Goal: Transaction & Acquisition: Purchase product/service

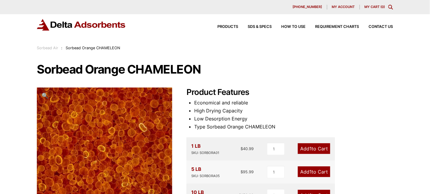
scroll to position [119, 0]
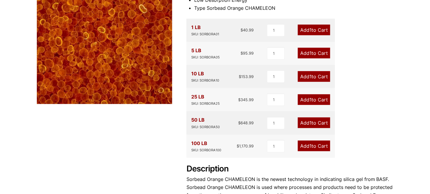
click at [307, 76] on link "Add 1 to Cart" at bounding box center [314, 76] width 32 height 11
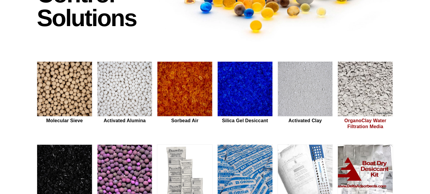
scroll to position [119, 0]
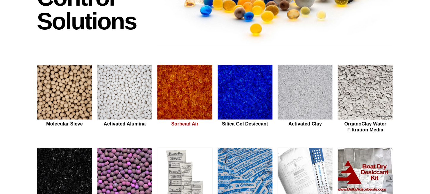
click at [181, 124] on h2 "Sorbead Air" at bounding box center [184, 124] width 55 height 6
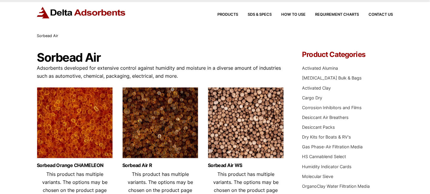
scroll to position [30, 0]
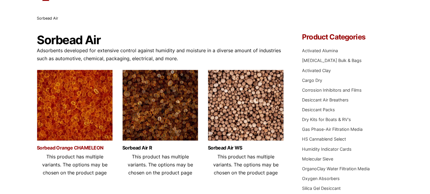
click at [72, 147] on link "Sorbead Orange CHAMELEON" at bounding box center [75, 147] width 76 height 5
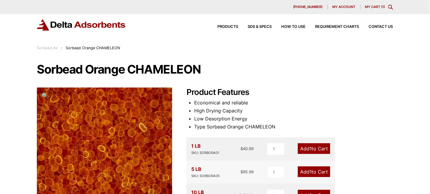
click at [376, 8] on link "My Cart ( 1 )" at bounding box center [375, 7] width 20 height 4
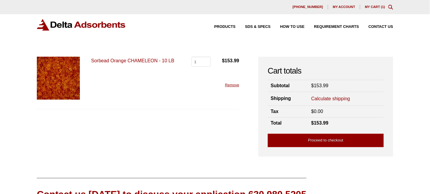
click at [323, 97] on link "Calculate shipping" at bounding box center [330, 99] width 39 height 7
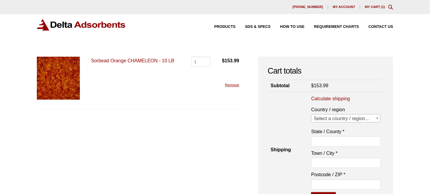
click at [348, 117] on span "Select a country / region…" at bounding box center [345, 119] width 69 height 8
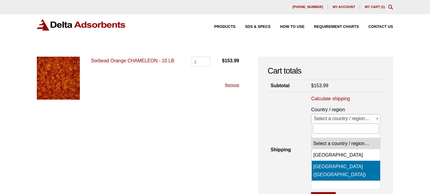
select select "US"
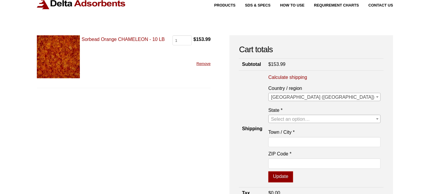
scroll to position [30, 0]
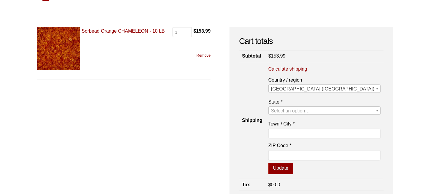
click at [310, 110] on span "Select an option…" at bounding box center [290, 110] width 39 height 5
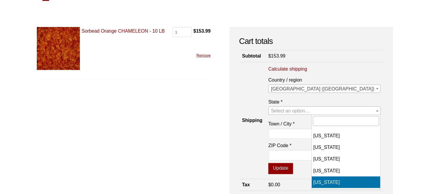
select select "CA"
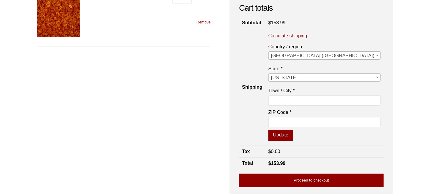
scroll to position [89, 0]
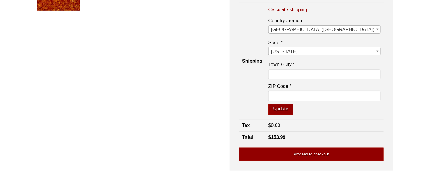
click at [325, 67] on label "Town / City *" at bounding box center [324, 65] width 112 height 8
click at [325, 69] on input "Town / City *" at bounding box center [324, 74] width 112 height 10
type input "[GEOGRAPHIC_DATA]"
click at [331, 98] on input "ZIP Code *" at bounding box center [324, 96] width 112 height 10
type input "93312"
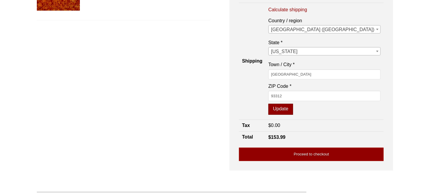
click at [293, 104] on button "Update" at bounding box center [280, 109] width 25 height 11
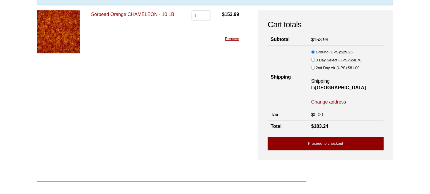
scroll to position [59, 0]
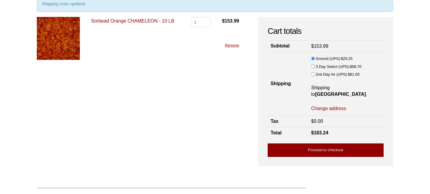
click at [320, 148] on link "Proceed to checkout" at bounding box center [326, 150] width 116 height 13
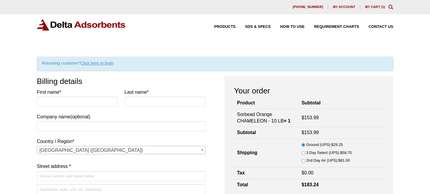
select select "CA"
click at [72, 105] on input "First name *" at bounding box center [77, 102] width 81 height 10
type input "Mario"
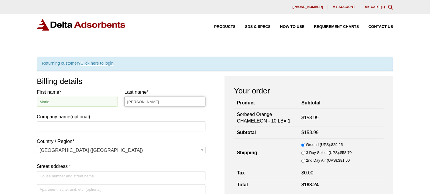
type input "[PERSON_NAME]"
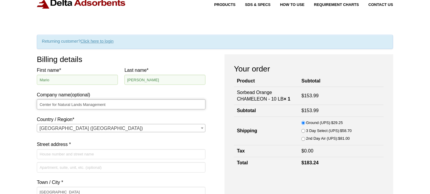
scroll to position [30, 0]
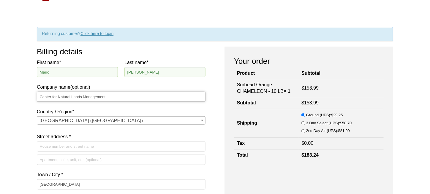
type input "Center for Natural Lands Management"
click at [67, 147] on input "Street address *" at bounding box center [121, 147] width 169 height 10
type input "1"
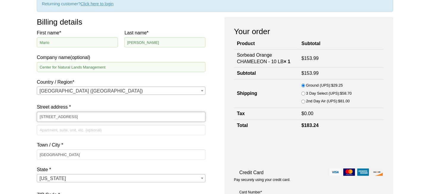
scroll to position [89, 0]
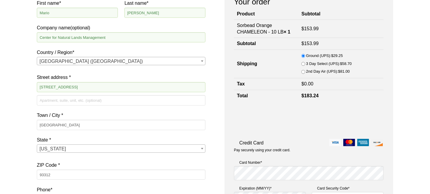
drag, startPoint x: 88, startPoint y: 88, endPoint x: -24, endPoint y: 89, distance: 111.9
paste input "[GEOGRAPHIC_DATA]"
click at [66, 88] on input "[GEOGRAPHIC_DATA]" at bounding box center [121, 87] width 169 height 10
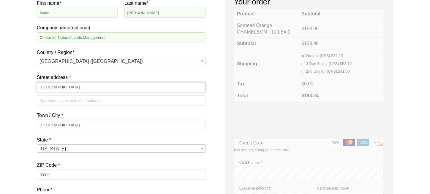
type input "[GEOGRAPHIC_DATA]"
click at [55, 125] on input "[GEOGRAPHIC_DATA]" at bounding box center [121, 125] width 169 height 10
drag, startPoint x: 64, startPoint y: 125, endPoint x: -4, endPoint y: 123, distance: 68.9
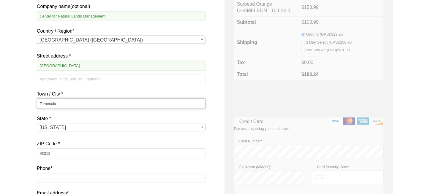
scroll to position [119, 0]
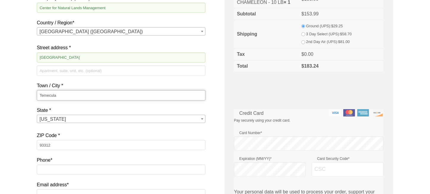
type input "Temecula"
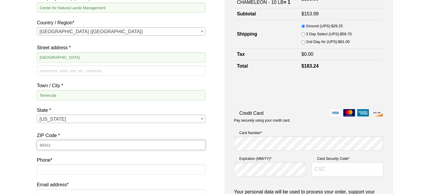
drag, startPoint x: 53, startPoint y: 146, endPoint x: -21, endPoint y: 145, distance: 73.6
click at [0, 145] on html "Our website has detected that you are using an outdated browser that will preve…" at bounding box center [215, 172] width 430 height 583
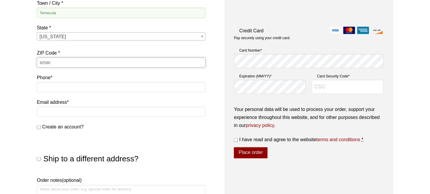
scroll to position [208, 0]
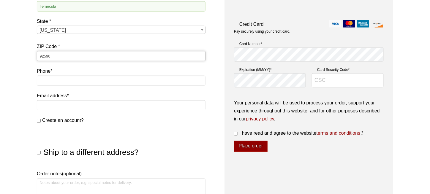
type input "92590"
click at [49, 80] on input "Phone *" at bounding box center [121, 81] width 169 height 10
type input "2096230186"
click at [53, 103] on input "Email address *" at bounding box center [121, 105] width 169 height 10
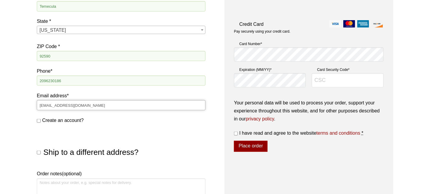
type input "[EMAIL_ADDRESS][DOMAIN_NAME]"
click at [28, 117] on div "Our website has detected that you are using an outdated browser that will preve…" at bounding box center [215, 83] width 430 height 583
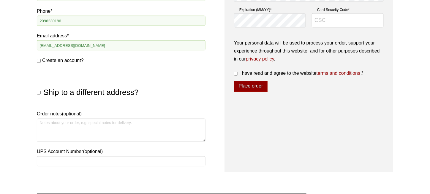
scroll to position [297, 0]
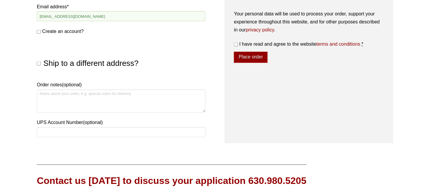
click at [39, 63] on input "Ship to a different address?" at bounding box center [39, 64] width 4 height 4
checkbox input "true"
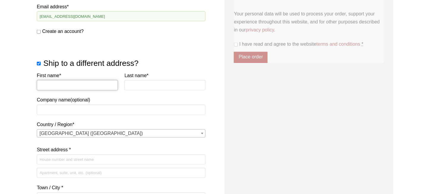
click at [62, 87] on input "First name *" at bounding box center [77, 85] width 81 height 10
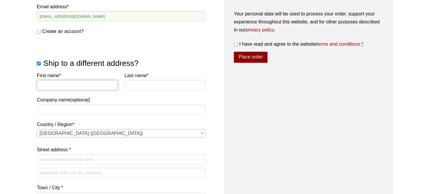
click at [234, 52] on button "Place order" at bounding box center [251, 57] width 34 height 11
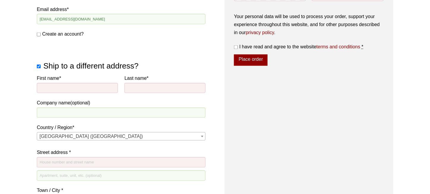
scroll to position [373, 0]
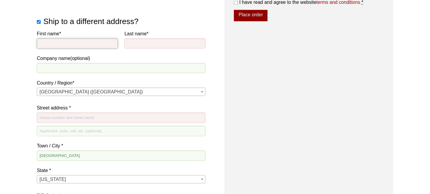
click at [53, 43] on input "First name *" at bounding box center [77, 44] width 81 height 10
type input "Mario"
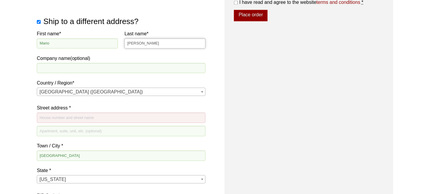
type input "[PERSON_NAME]"
click at [58, 65] on input "Company name (optional)" at bounding box center [121, 68] width 169 height 10
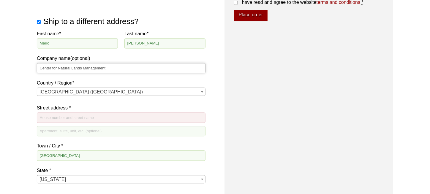
type input "Center for Natural Lands Management"
click at [55, 93] on span "[GEOGRAPHIC_DATA] ([GEOGRAPHIC_DATA])" at bounding box center [121, 92] width 168 height 8
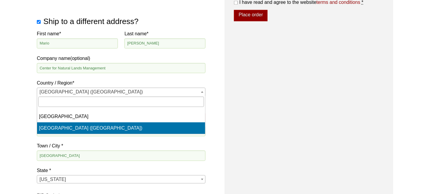
click at [24, 105] on div "Our website has detected that you are using an outdated browser that will preve…" at bounding box center [215, 29] width 430 height 804
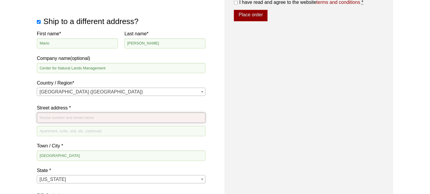
click at [47, 119] on input "Street address *" at bounding box center [121, 118] width 169 height 10
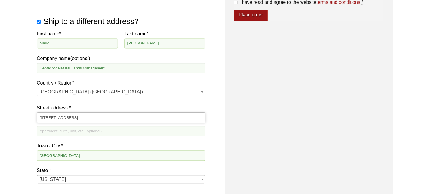
scroll to position [402, 0]
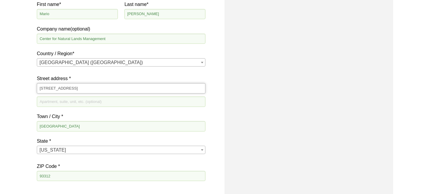
type input "[STREET_ADDRESS]"
drag, startPoint x: 46, startPoint y: 126, endPoint x: 50, endPoint y: 126, distance: 4.5
click at [46, 126] on input "[GEOGRAPHIC_DATA]" at bounding box center [121, 126] width 169 height 10
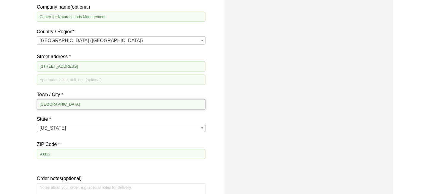
scroll to position [432, 0]
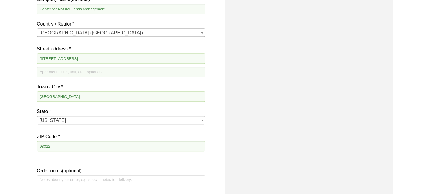
click at [59, 145] on input "93312" at bounding box center [121, 146] width 169 height 10
drag, startPoint x: 83, startPoint y: 57, endPoint x: 20, endPoint y: 56, distance: 63.5
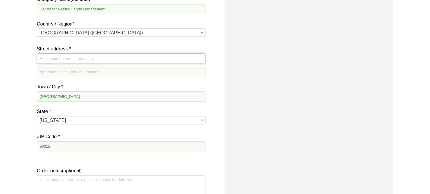
paste input "[STREET_ADDRESS]"
type input "[STREET_ADDRESS]"
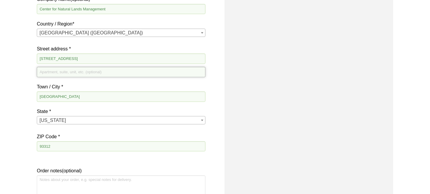
click at [50, 71] on input "Apartment, suite, unit, etc. (optional)" at bounding box center [121, 72] width 169 height 10
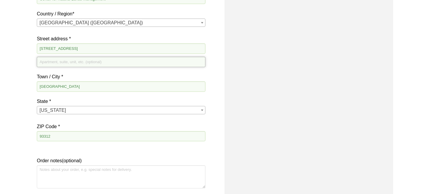
scroll to position [491, 0]
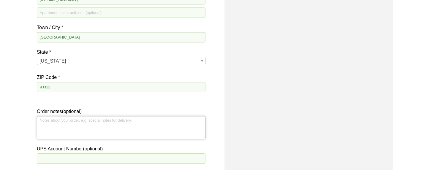
click at [58, 126] on textarea "Order notes (optional)" at bounding box center [121, 127] width 169 height 23
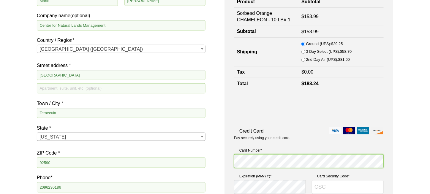
scroll to position [165, 0]
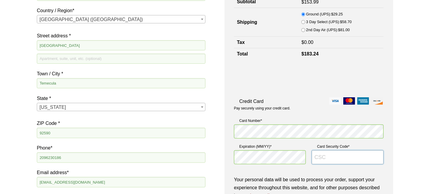
click at [326, 157] on input "Card Security Code *" at bounding box center [348, 157] width 72 height 14
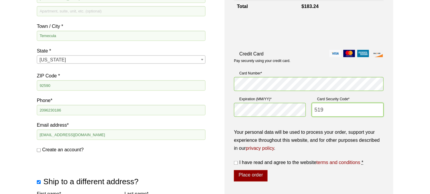
scroll to position [224, 0]
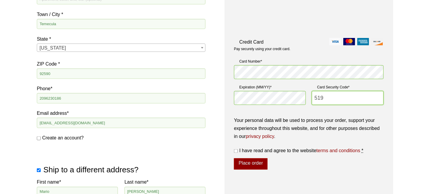
type input "519"
click at [282, 140] on div "Your personal data will be used to process your order, support your experience …" at bounding box center [309, 135] width 150 height 39
click at [235, 151] on input "I have read and agree to the website terms and conditions *" at bounding box center [236, 151] width 4 height 4
checkbox input "true"
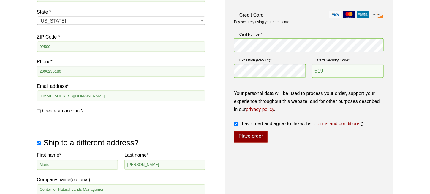
scroll to position [254, 0]
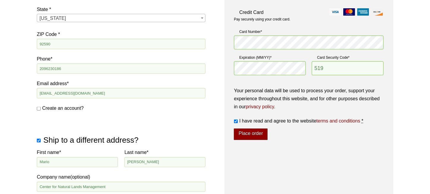
click at [247, 131] on button "Place order" at bounding box center [251, 134] width 34 height 11
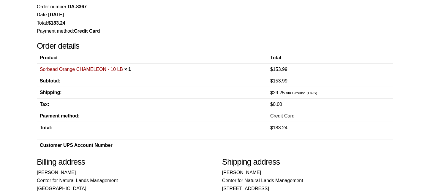
scroll to position [89, 0]
